Goal: Transaction & Acquisition: Purchase product/service

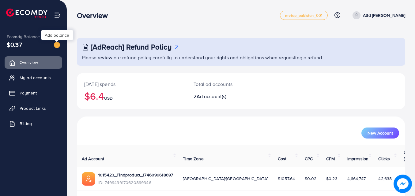
click at [58, 46] on img at bounding box center [57, 45] width 6 height 6
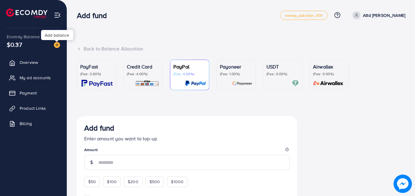
click at [100, 80] on div at bounding box center [96, 83] width 32 height 7
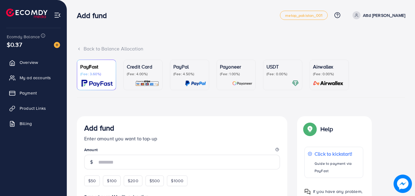
scroll to position [59, 0]
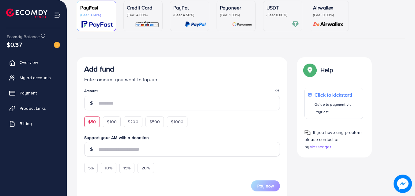
click at [92, 123] on span "$50" at bounding box center [92, 122] width 8 height 6
type input "**"
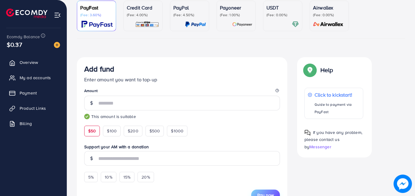
click at [264, 191] on button "Pay now" at bounding box center [265, 195] width 29 height 11
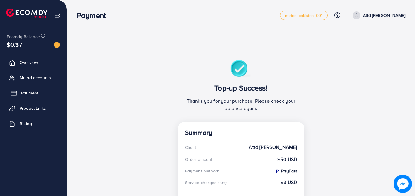
click at [38, 94] on span "Payment" at bounding box center [29, 93] width 17 height 6
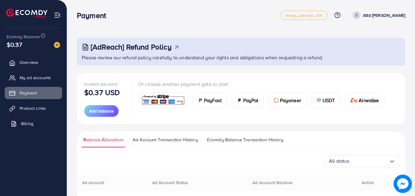
click at [33, 125] on span "Billing" at bounding box center [27, 124] width 12 height 6
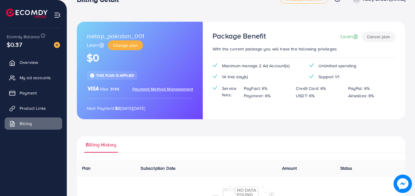
scroll to position [85, 0]
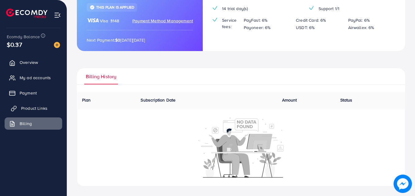
click at [40, 106] on span "Product Links" at bounding box center [34, 108] width 26 height 6
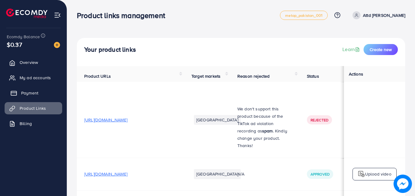
click at [33, 95] on span "Payment" at bounding box center [29, 93] width 17 height 6
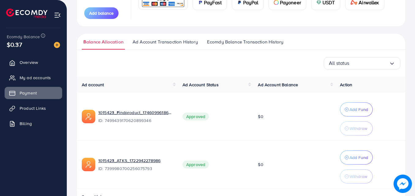
scroll to position [98, 0]
click at [240, 41] on span "Ecomdy Balance Transaction History" at bounding box center [245, 42] width 76 height 7
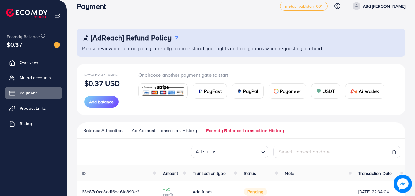
scroll to position [9, 0]
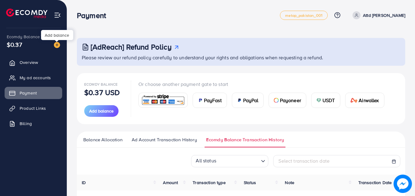
click at [55, 43] on img at bounding box center [57, 45] width 6 height 6
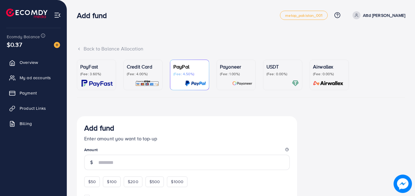
scroll to position [11, 0]
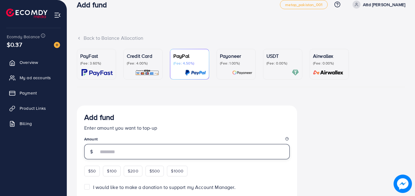
click at [144, 151] on input "number" at bounding box center [193, 151] width 191 height 15
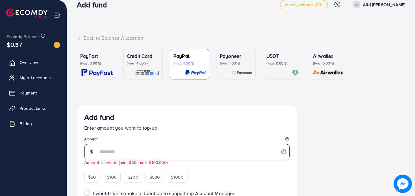
type input "**"
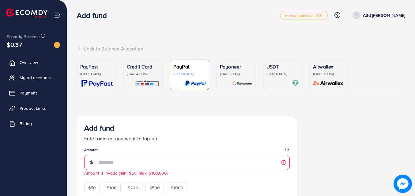
click at [102, 66] on p "PayFast" at bounding box center [96, 66] width 32 height 7
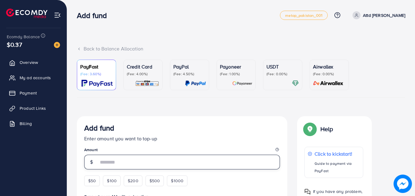
click at [130, 162] on input "number" at bounding box center [189, 162] width 182 height 15
type input "*"
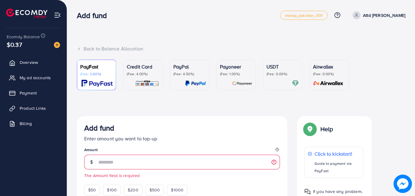
click at [238, 71] on div "Payoneer (Fee: 1.00%)" at bounding box center [236, 69] width 32 height 13
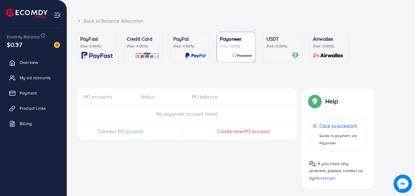
scroll to position [28, 0]
click at [129, 133] on span "Connect PO account" at bounding box center [121, 131] width 46 height 7
